Goal: Find specific page/section: Find specific page/section

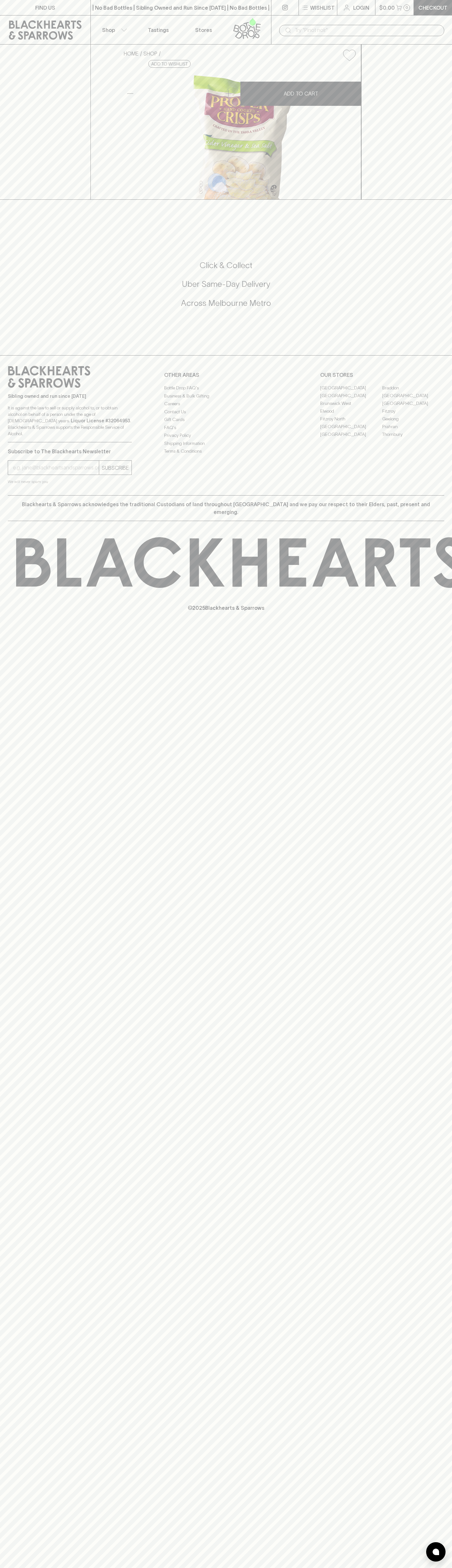
click at [385, 24] on div "​" at bounding box center [362, 29] width 165 height 12
click at [441, 342] on div "Click & Collect Uber Same-Day Delivery Across Melbourne Metro" at bounding box center [226, 288] width 436 height 108
click at [37, 1568] on html "FIND US | No Bad Bottles | Sibling Owned and Run Since 2006 | No Bad Bottles | …" at bounding box center [226, 784] width 452 height 1568
click at [24, 1529] on div "FIND US | No Bad Bottles | Sibling Owned and Run Since 2006 | No Bad Bottles | …" at bounding box center [226, 784] width 452 height 1568
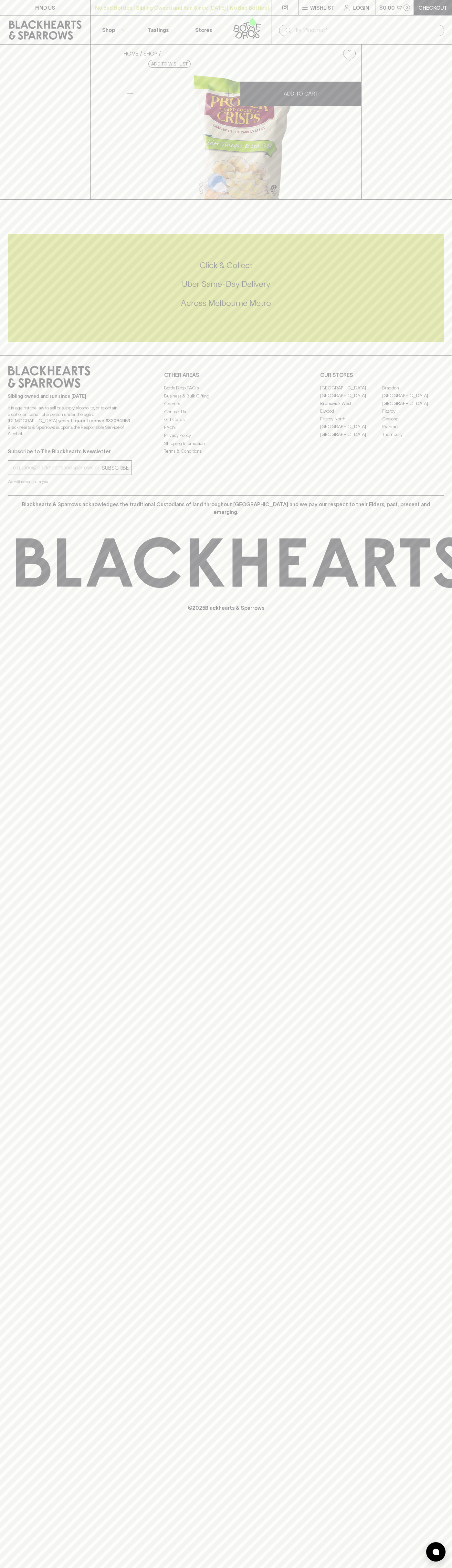
click at [351, 423] on link "Fitzroy North" at bounding box center [351, 419] width 62 height 8
